Goal: Task Accomplishment & Management: Use online tool/utility

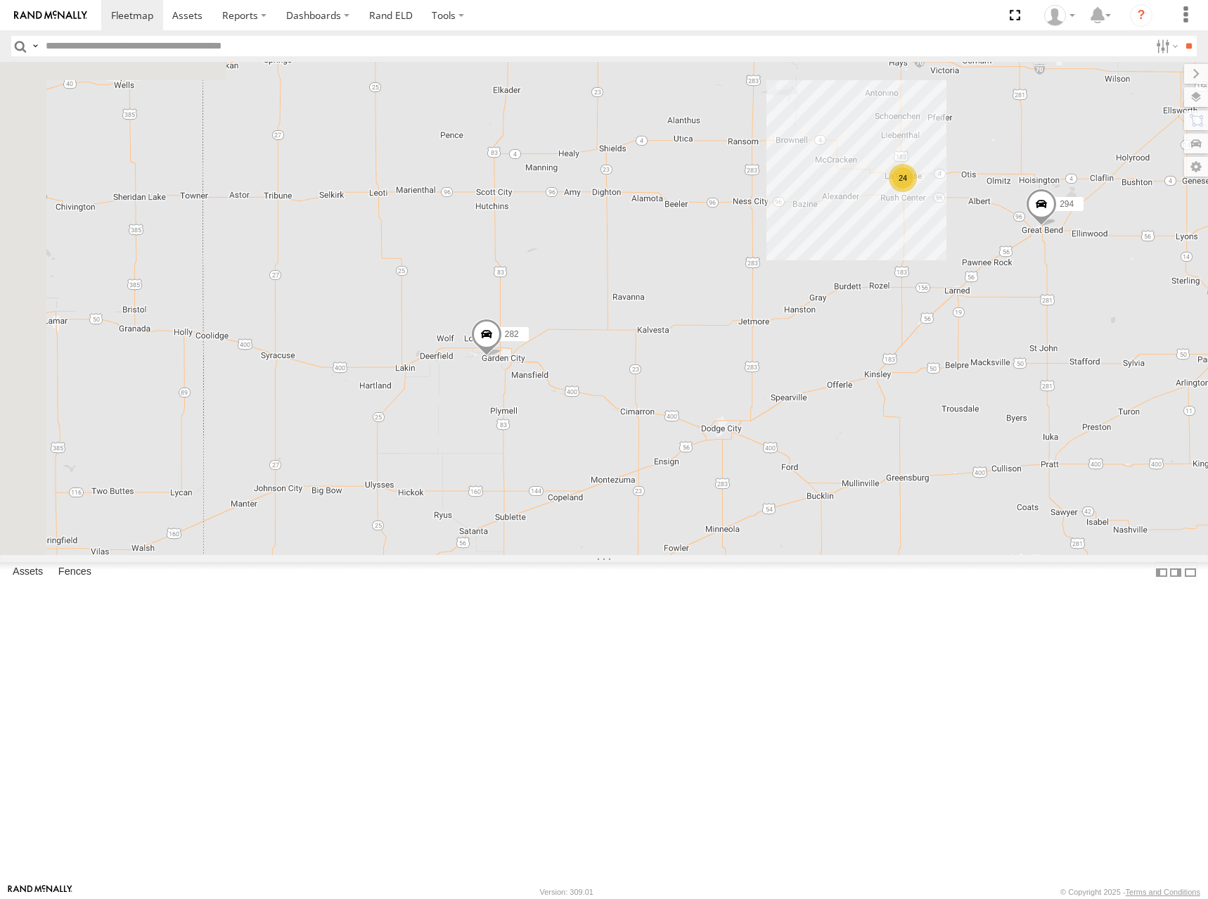
drag, startPoint x: 629, startPoint y: 432, endPoint x: 824, endPoint y: 383, distance: 201.4
click at [824, 383] on div "24 282 294" at bounding box center [604, 308] width 1208 height 493
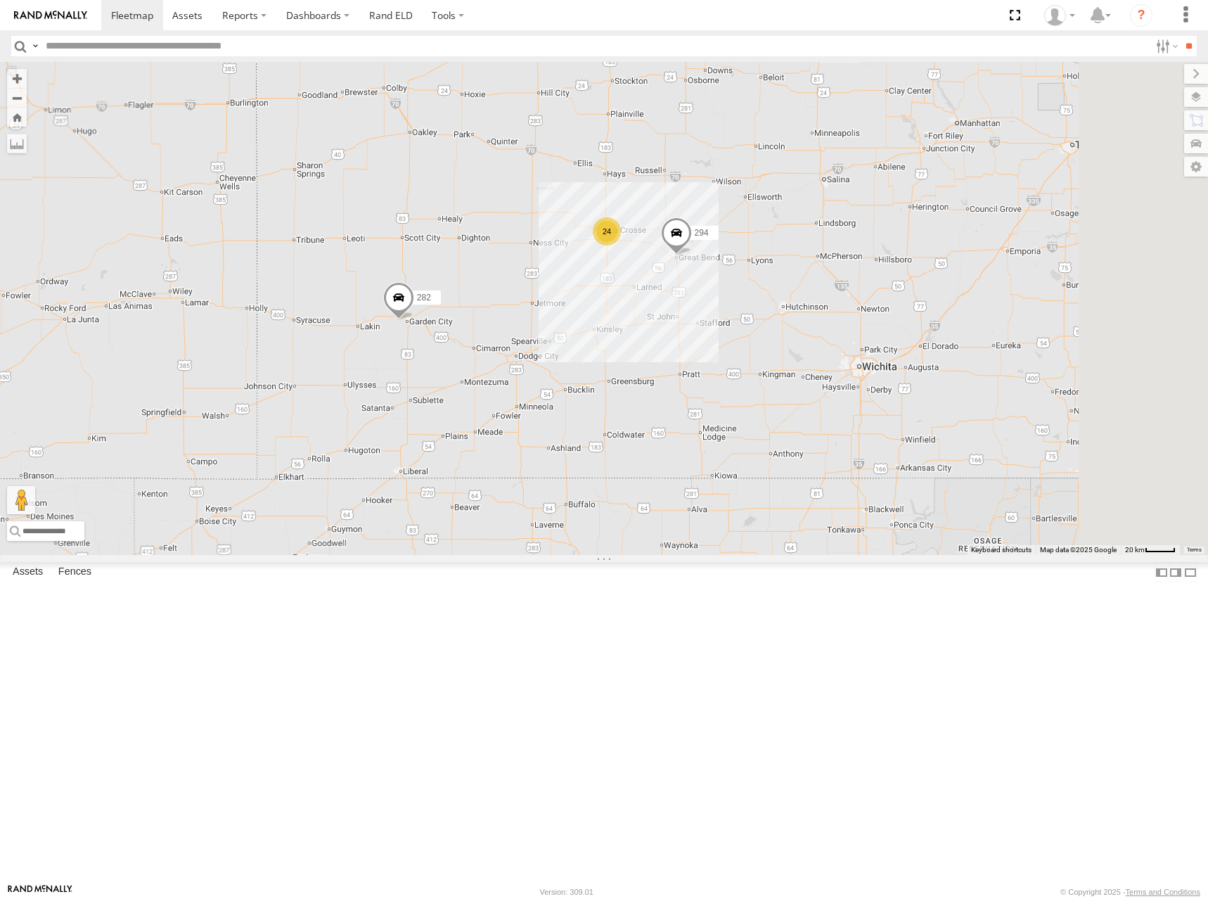
drag, startPoint x: 788, startPoint y: 401, endPoint x: 721, endPoint y: 414, distance: 68.1
click at [721, 414] on div "282 294 24" at bounding box center [604, 308] width 1208 height 493
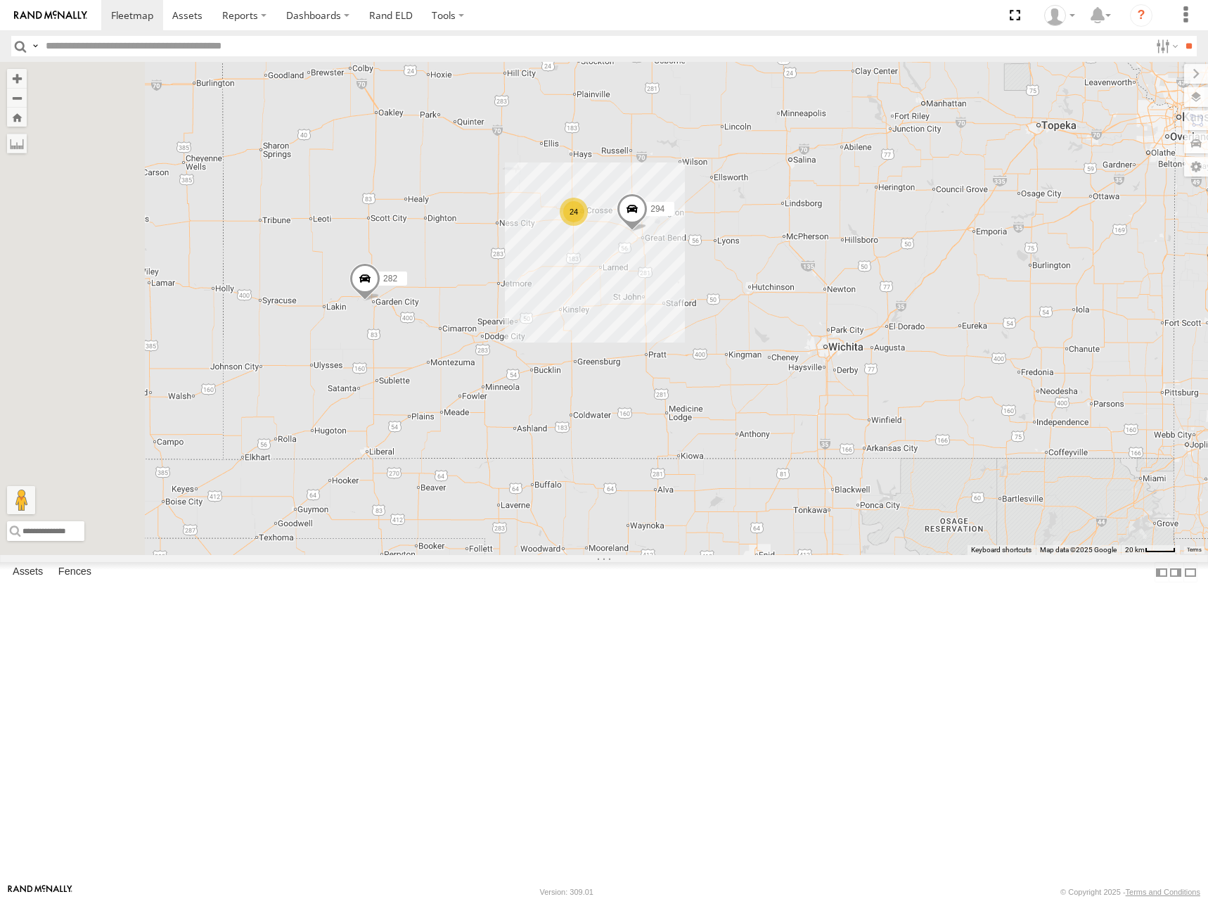
drag, startPoint x: 608, startPoint y: 219, endPoint x: 686, endPoint y: 296, distance: 109.4
click at [686, 296] on div "294 24 282" at bounding box center [604, 308] width 1208 height 493
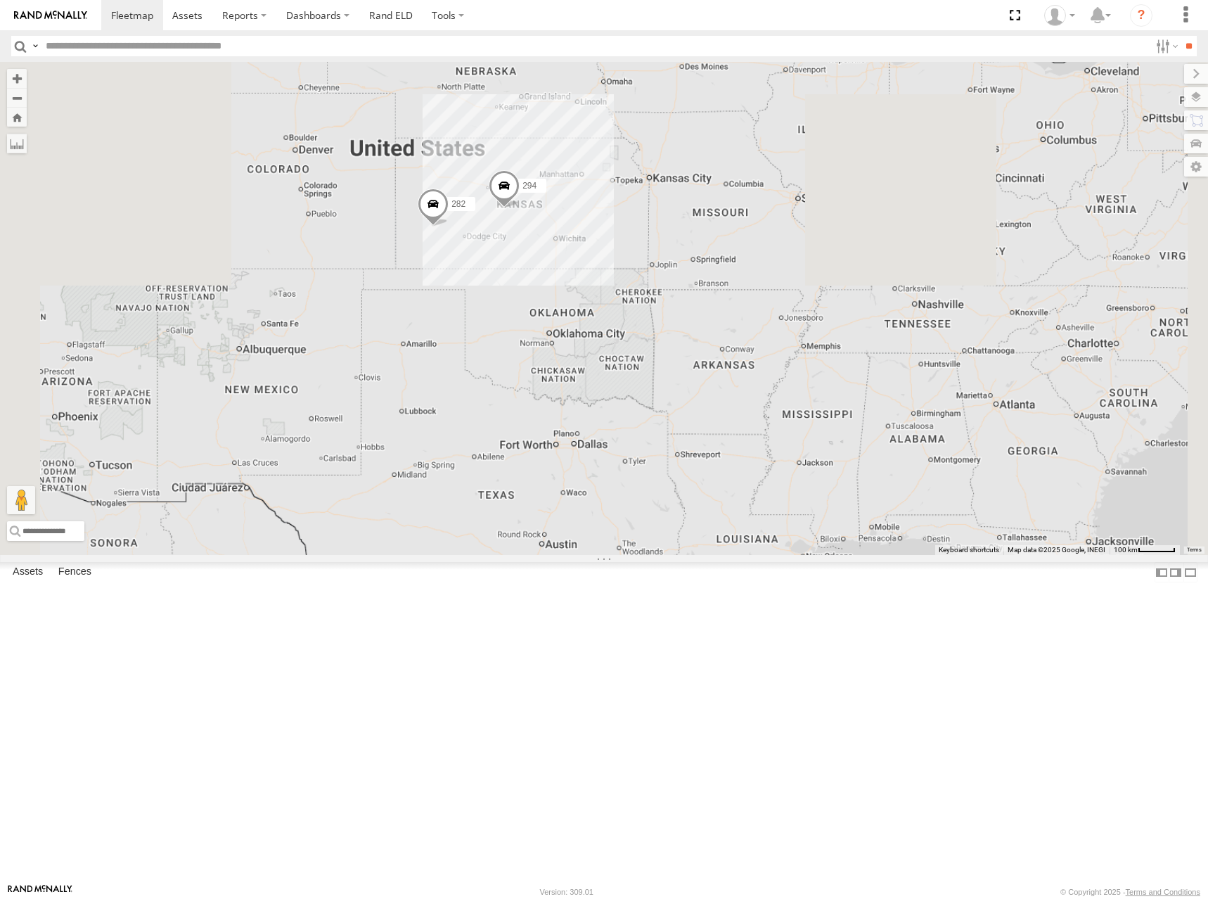
drag, startPoint x: 901, startPoint y: 236, endPoint x: 849, endPoint y: 278, distance: 66.6
click at [849, 278] on div "294 282" at bounding box center [604, 308] width 1208 height 493
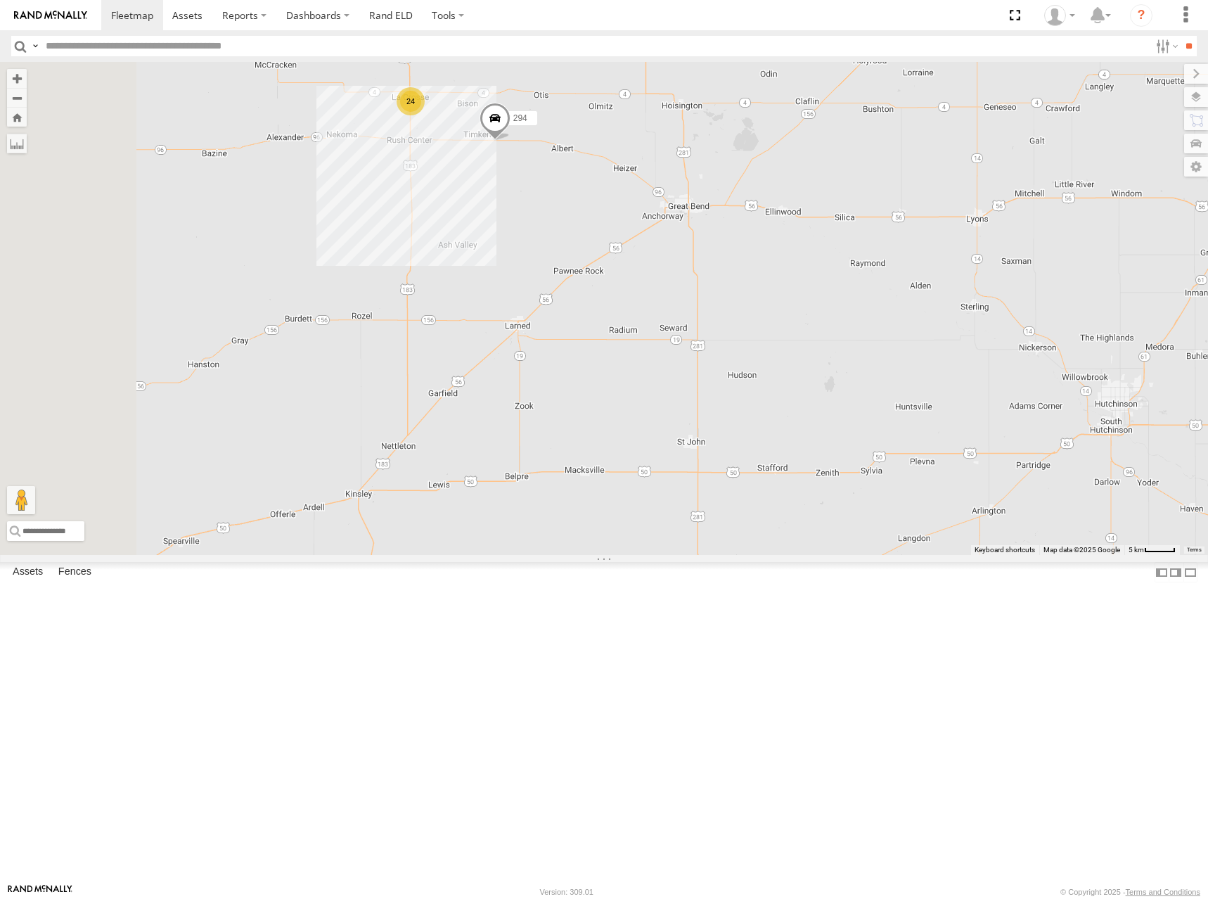
drag, startPoint x: 536, startPoint y: 348, endPoint x: 783, endPoint y: 354, distance: 246.9
click at [783, 354] on div "282 294 24" at bounding box center [604, 308] width 1208 height 493
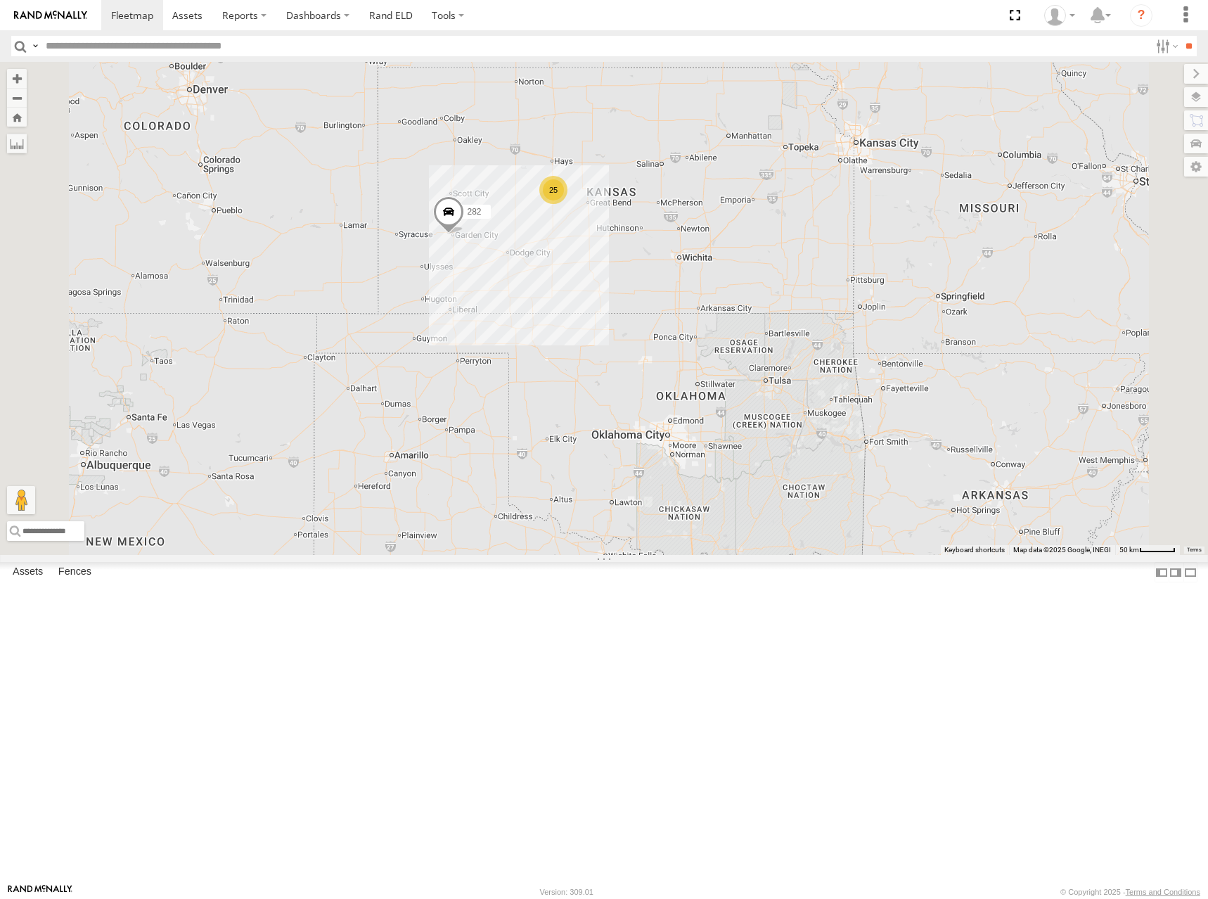
click at [873, 272] on div "282 25" at bounding box center [604, 308] width 1208 height 493
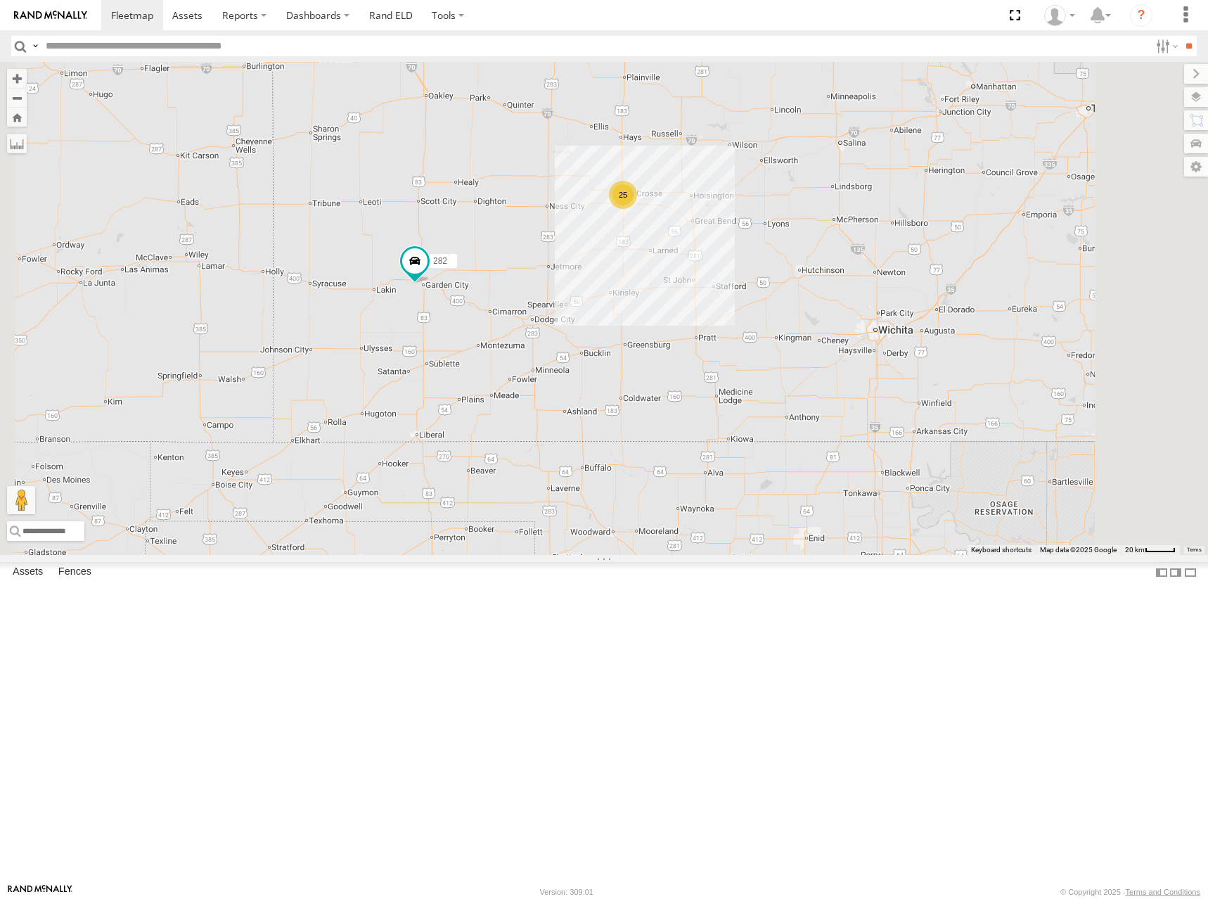
drag, startPoint x: 835, startPoint y: 278, endPoint x: 762, endPoint y: 295, distance: 74.9
click at [762, 295] on div "282 25" at bounding box center [604, 308] width 1208 height 493
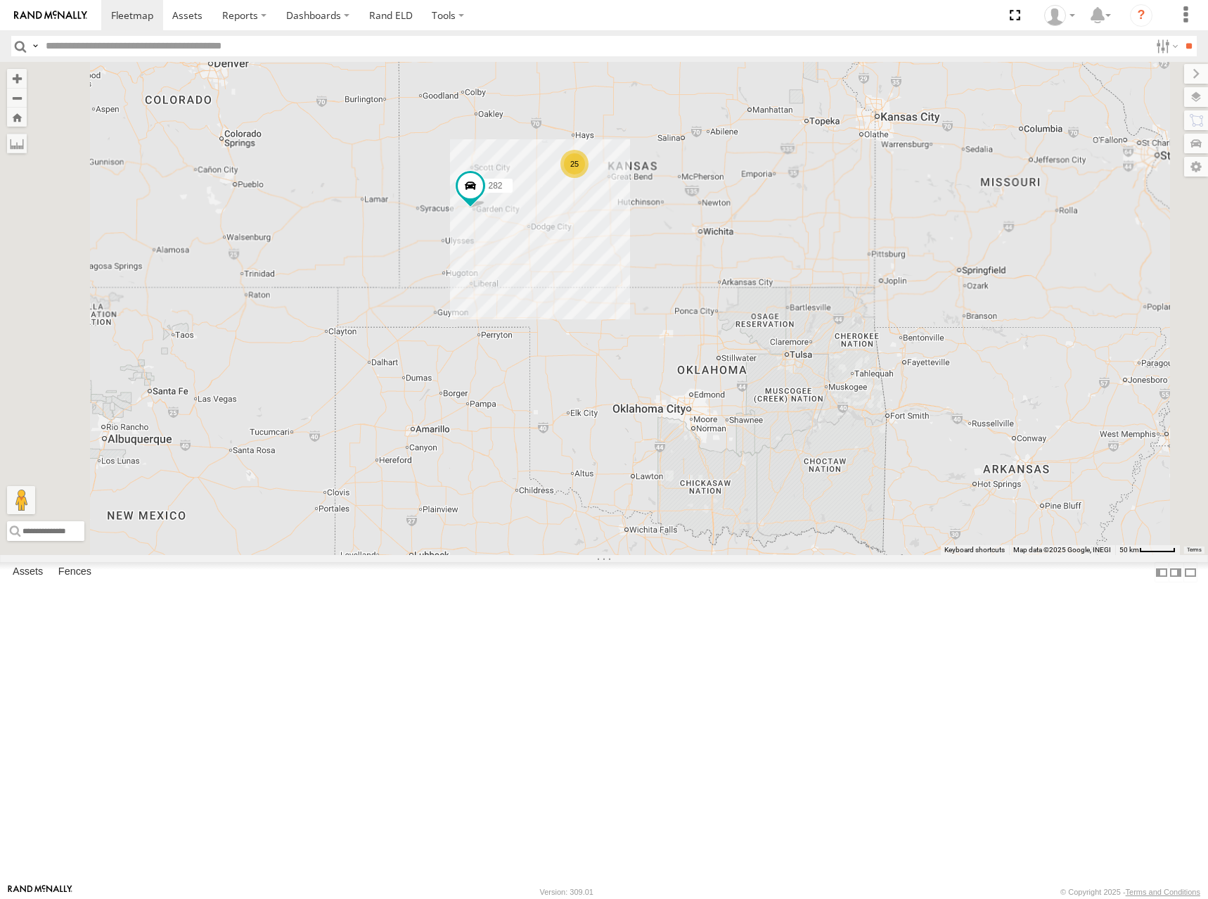
click at [882, 256] on div "282 25" at bounding box center [604, 308] width 1208 height 493
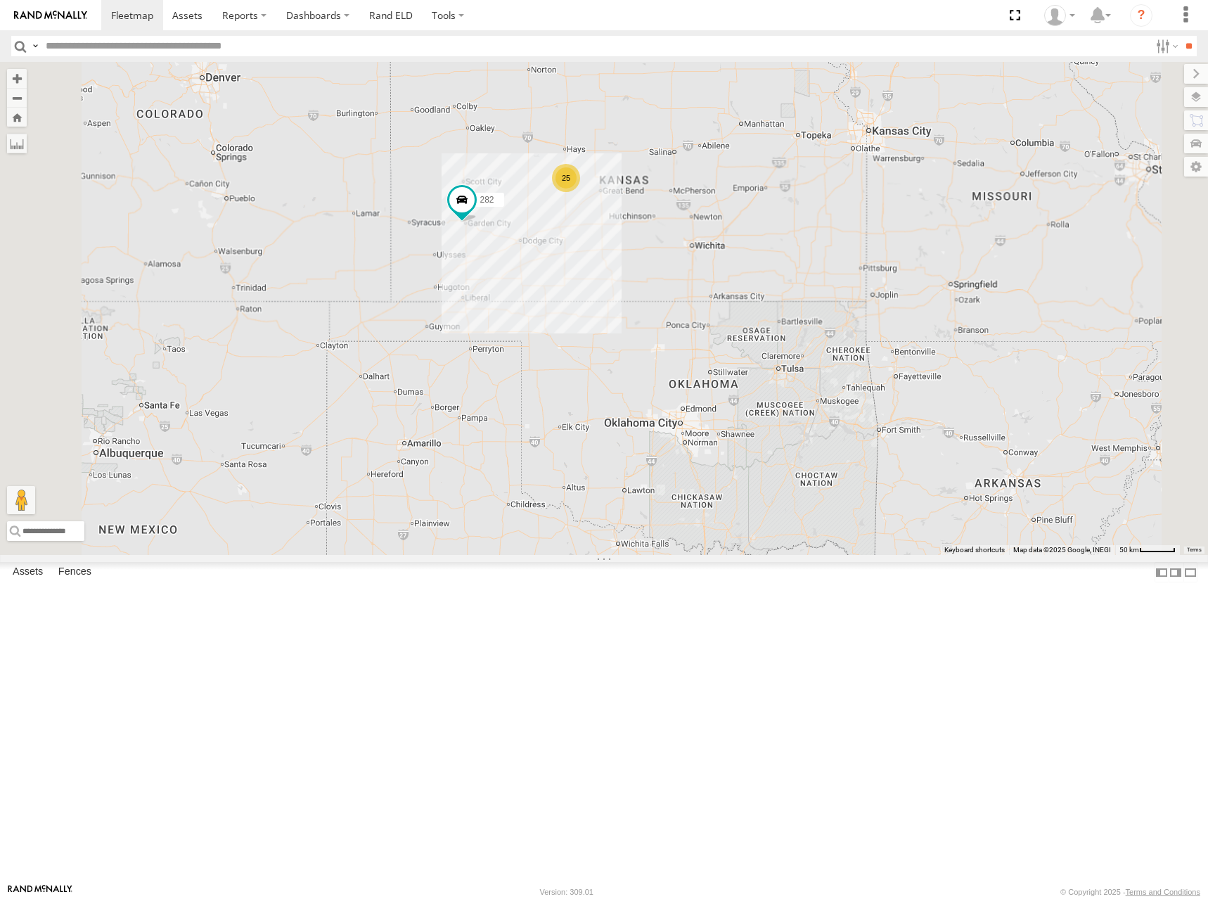
drag, startPoint x: 809, startPoint y: 280, endPoint x: 810, endPoint y: 298, distance: 18.3
click at [810, 298] on div "282 25" at bounding box center [604, 308] width 1208 height 493
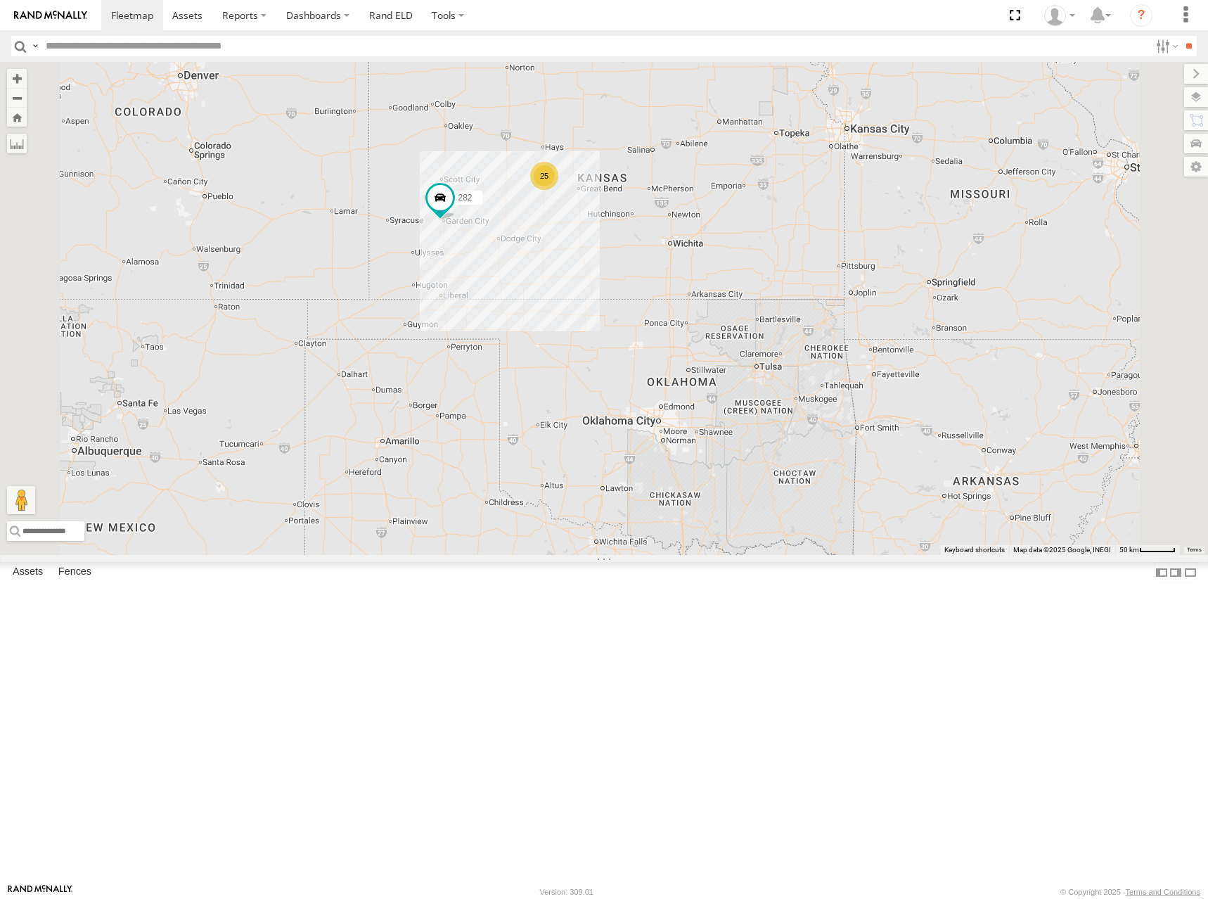
drag, startPoint x: 883, startPoint y: 268, endPoint x: 854, endPoint y: 253, distance: 31.8
click at [854, 253] on div "282 25" at bounding box center [604, 308] width 1208 height 493
